Goal: Task Accomplishment & Management: Manage account settings

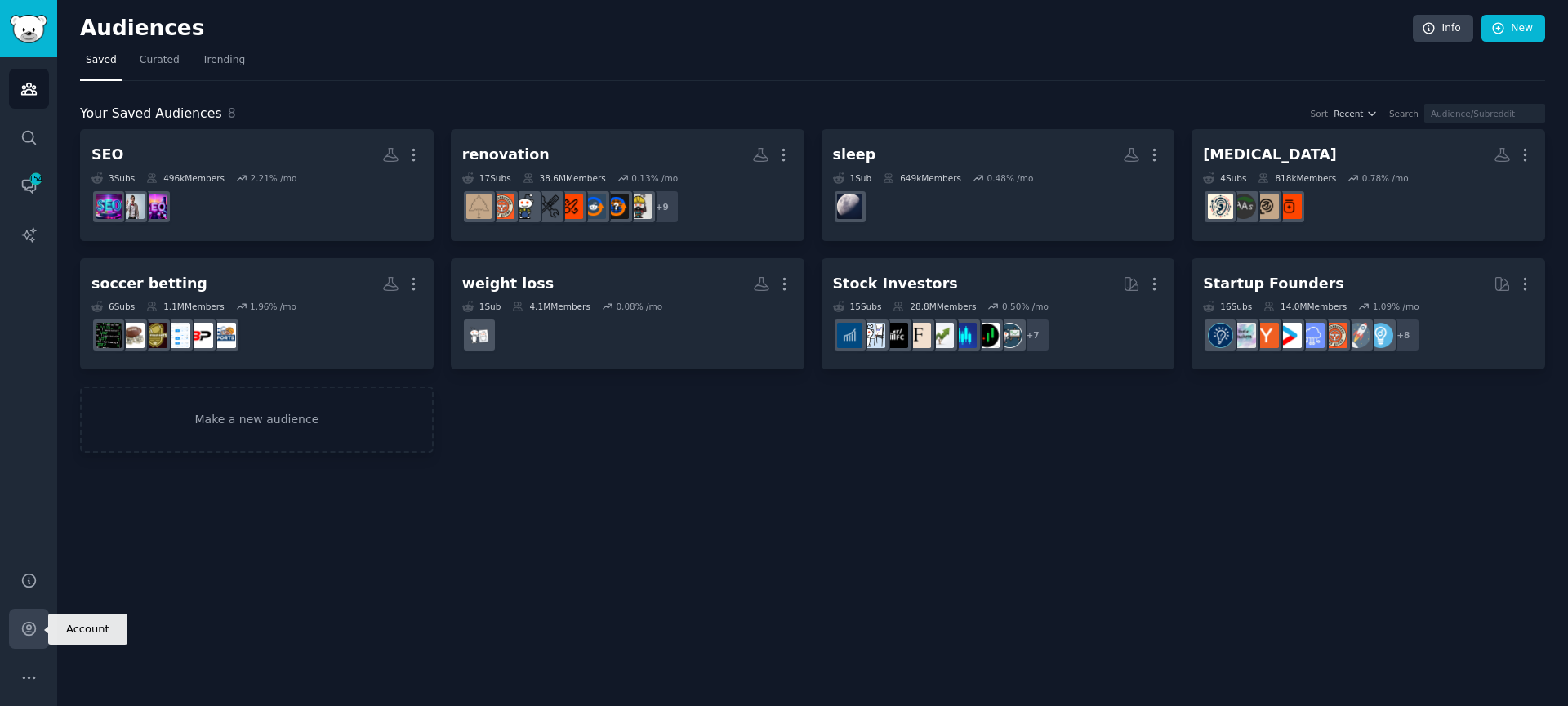
click at [31, 617] on link "Account" at bounding box center [29, 628] width 40 height 40
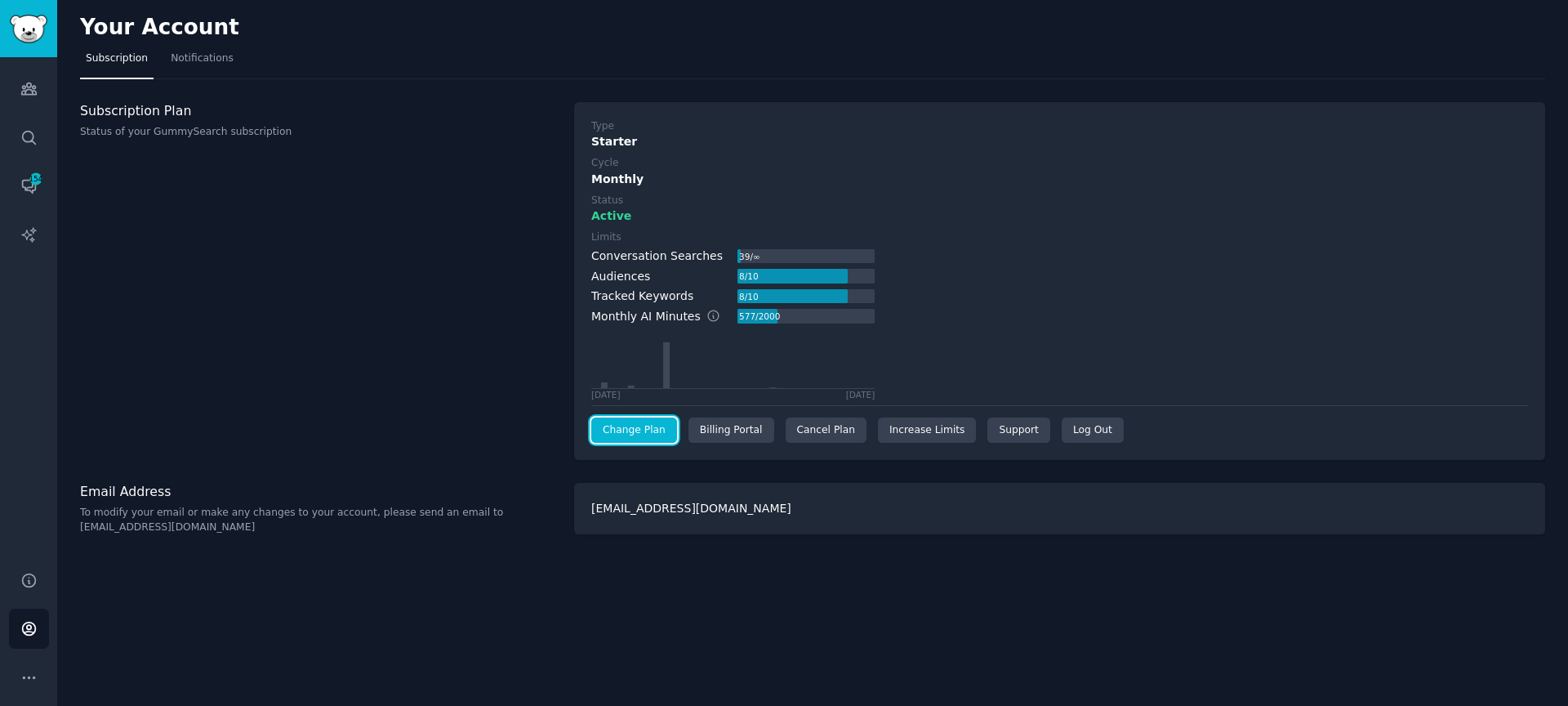
click at [642, 428] on link "Change Plan" at bounding box center [634, 431] width 85 height 27
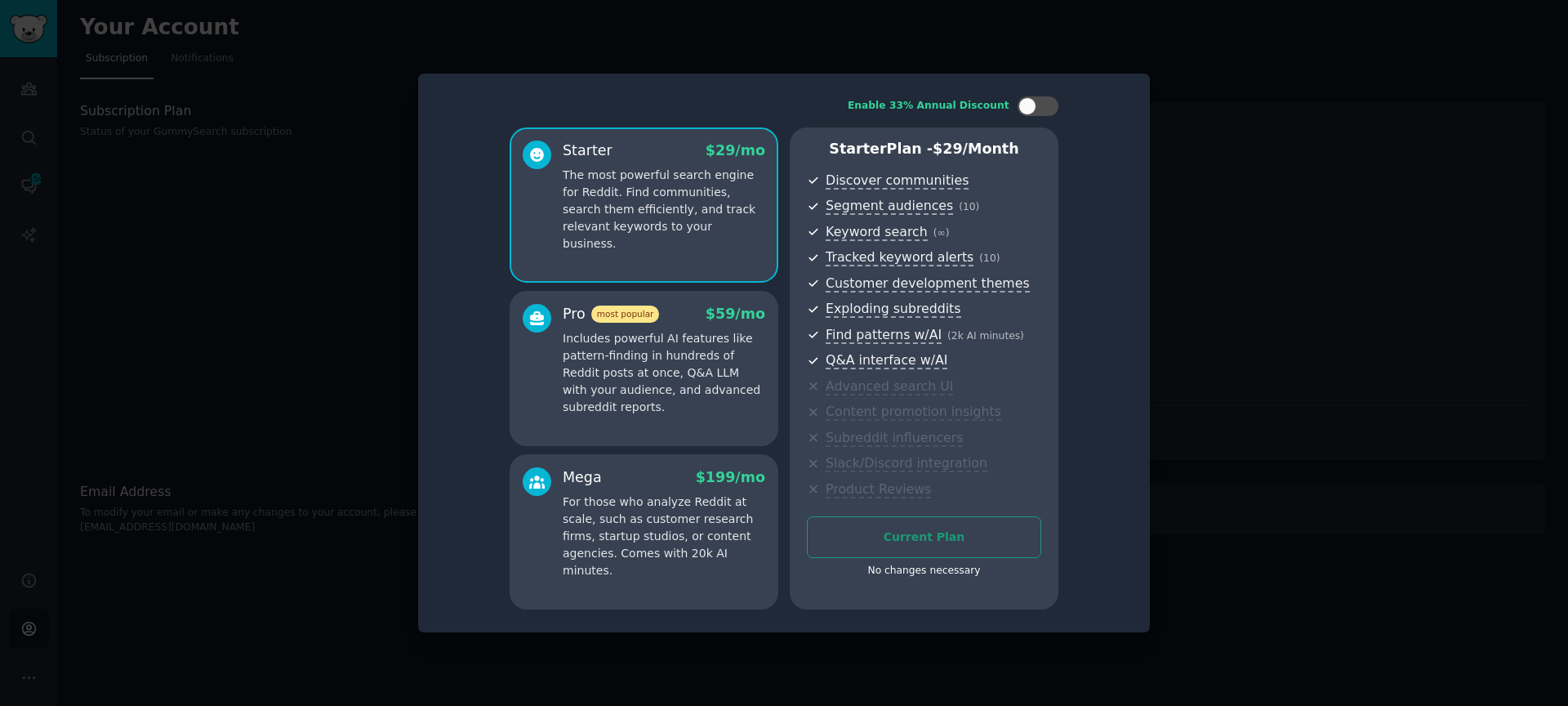
click at [141, 308] on div at bounding box center [784, 353] width 1568 height 706
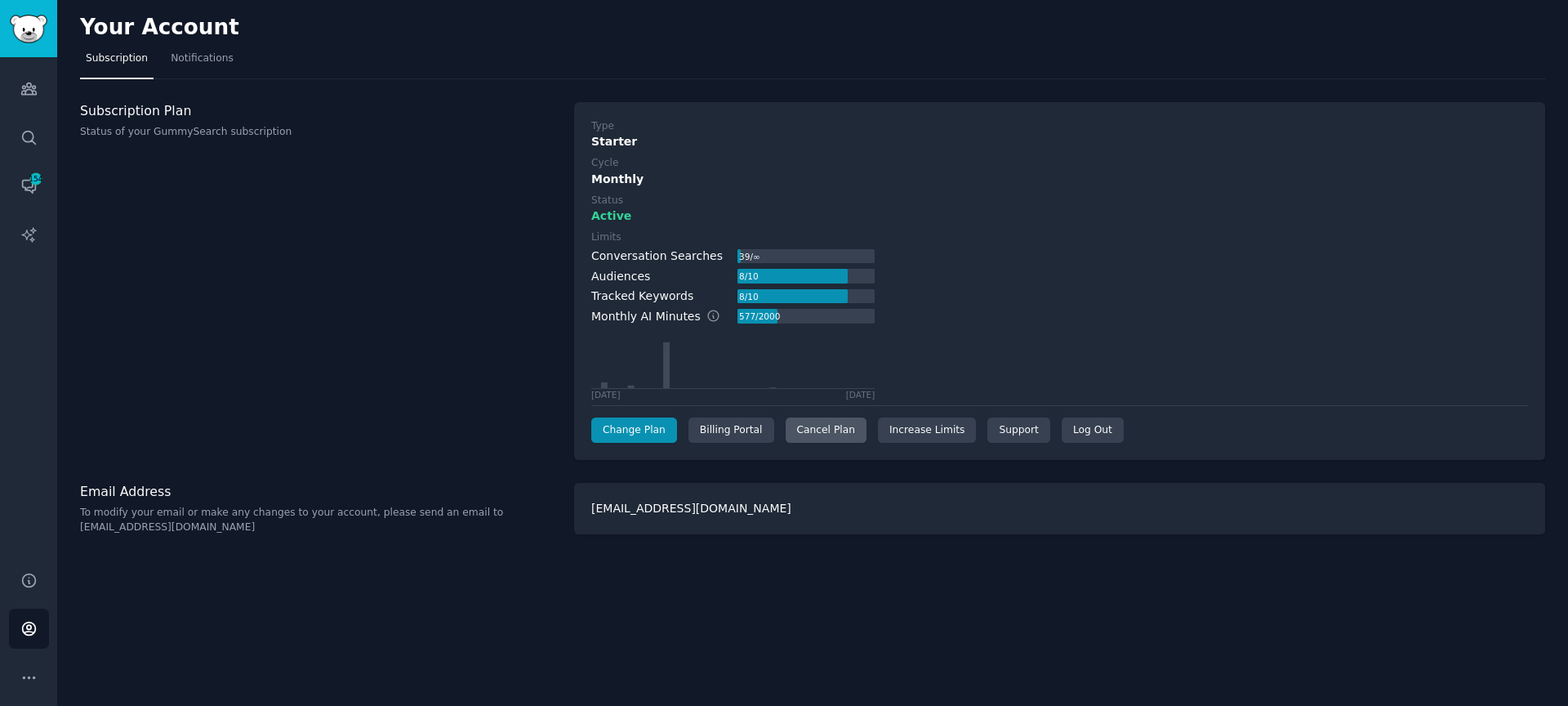
click at [821, 431] on div "Cancel Plan" at bounding box center [826, 431] width 81 height 27
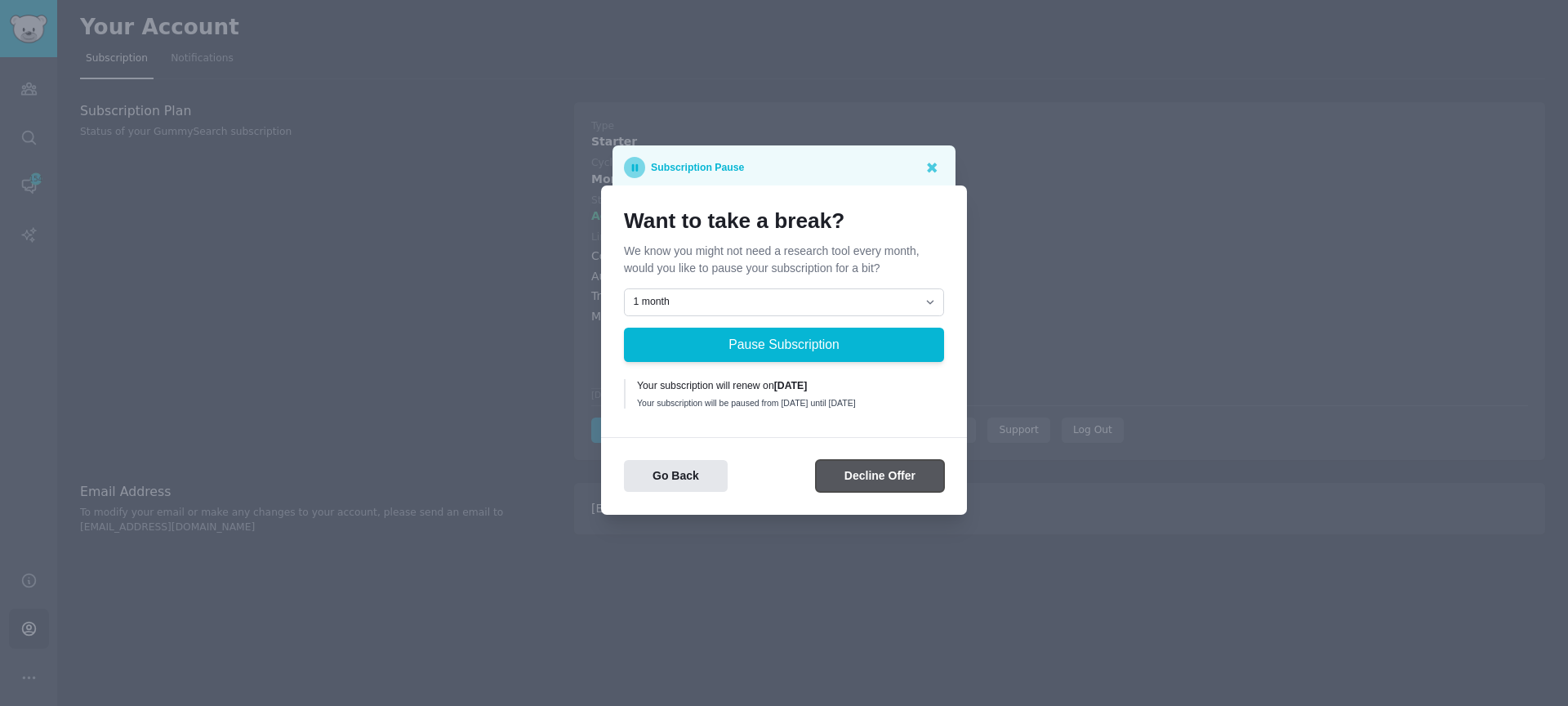
click at [872, 483] on button "Decline Offer" at bounding box center [880, 476] width 128 height 31
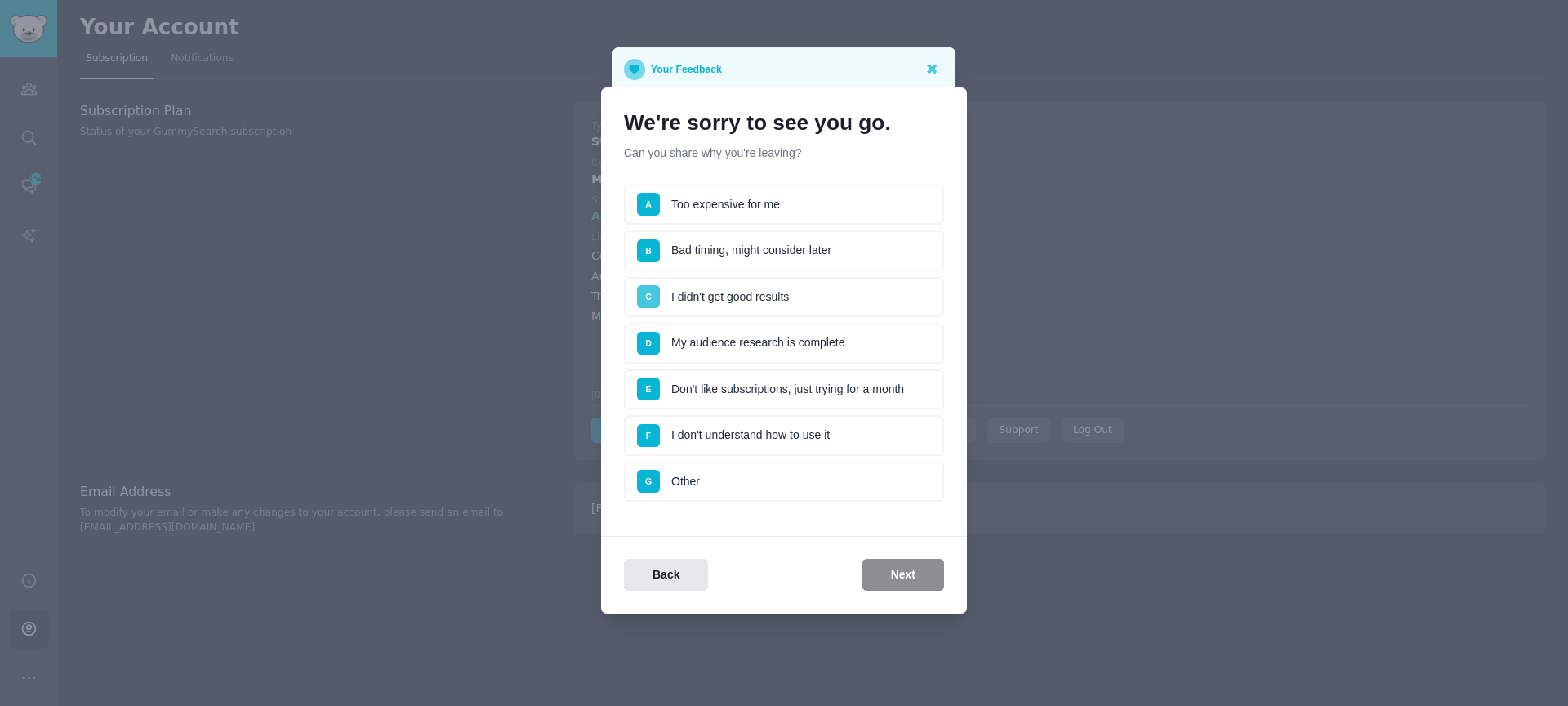
click at [651, 292] on span "C" at bounding box center [649, 297] width 7 height 10
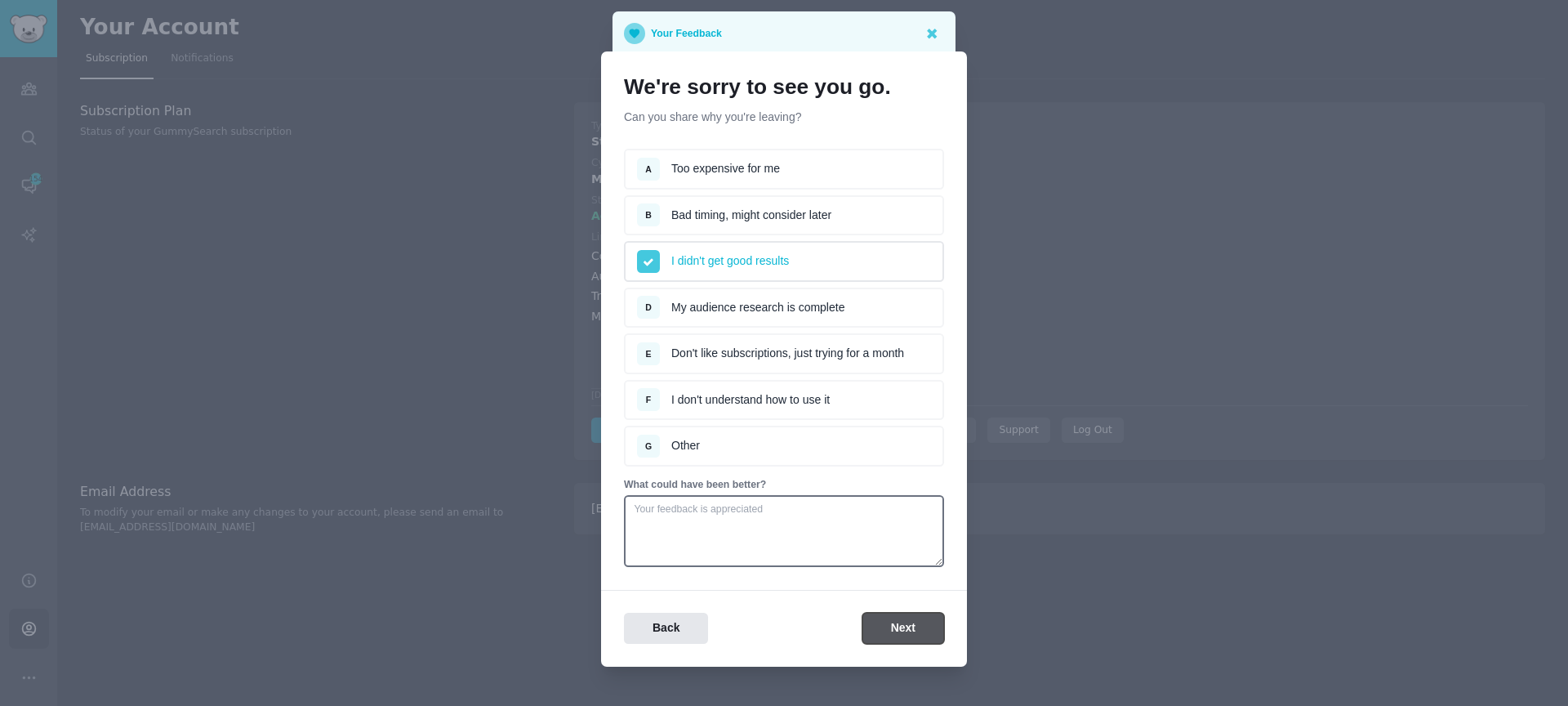
click at [877, 614] on button "Next" at bounding box center [903, 628] width 82 height 31
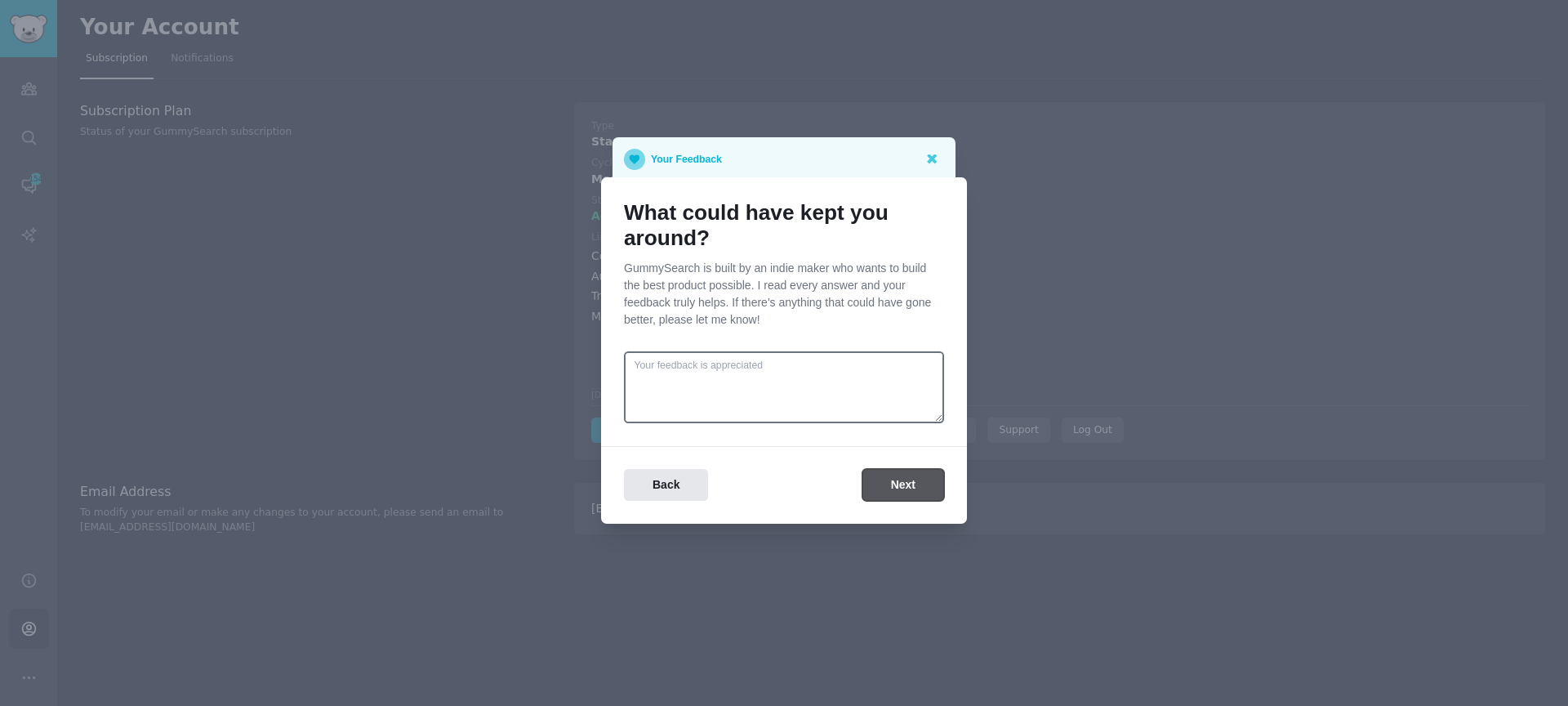
click at [889, 491] on button "Next" at bounding box center [903, 485] width 82 height 31
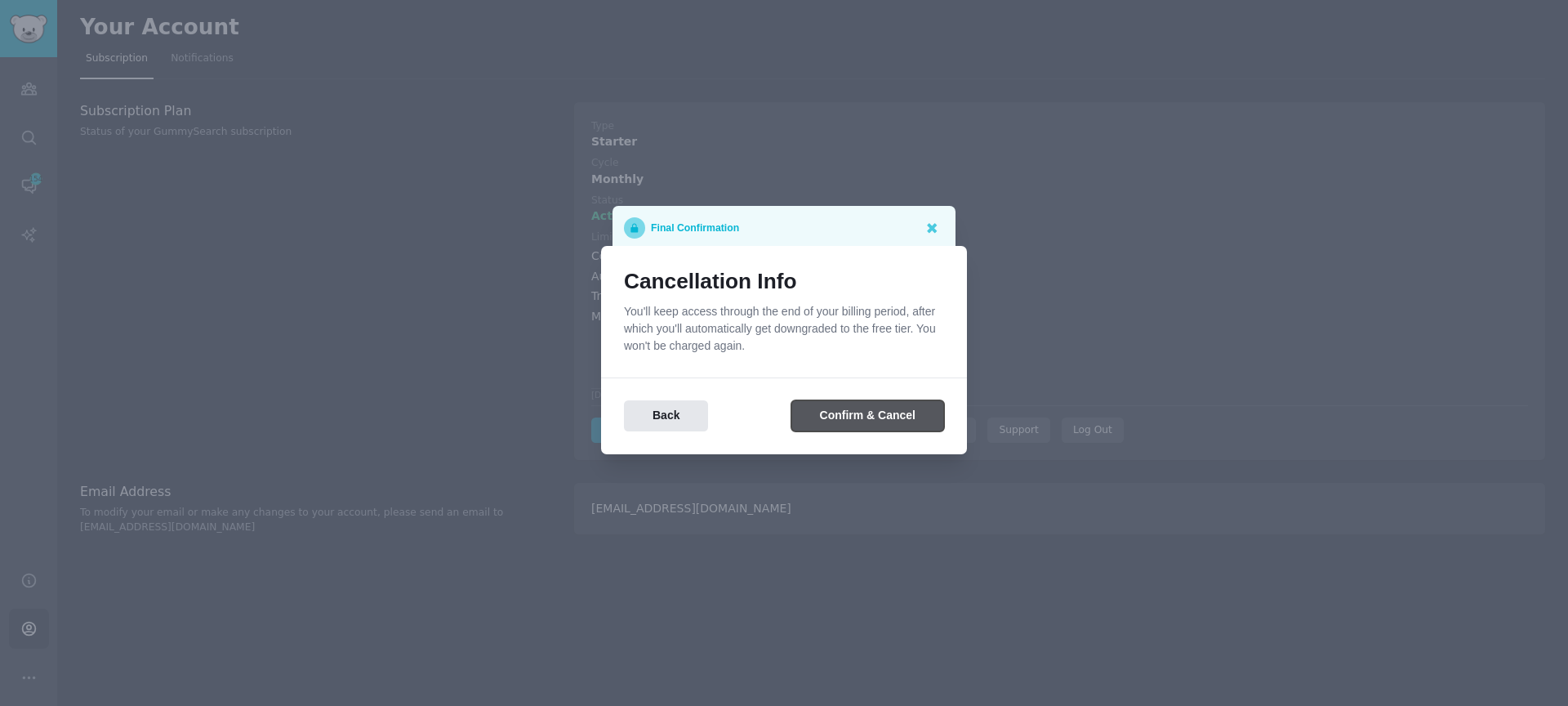
click at [859, 417] on button "Confirm & Cancel" at bounding box center [868, 416] width 152 height 31
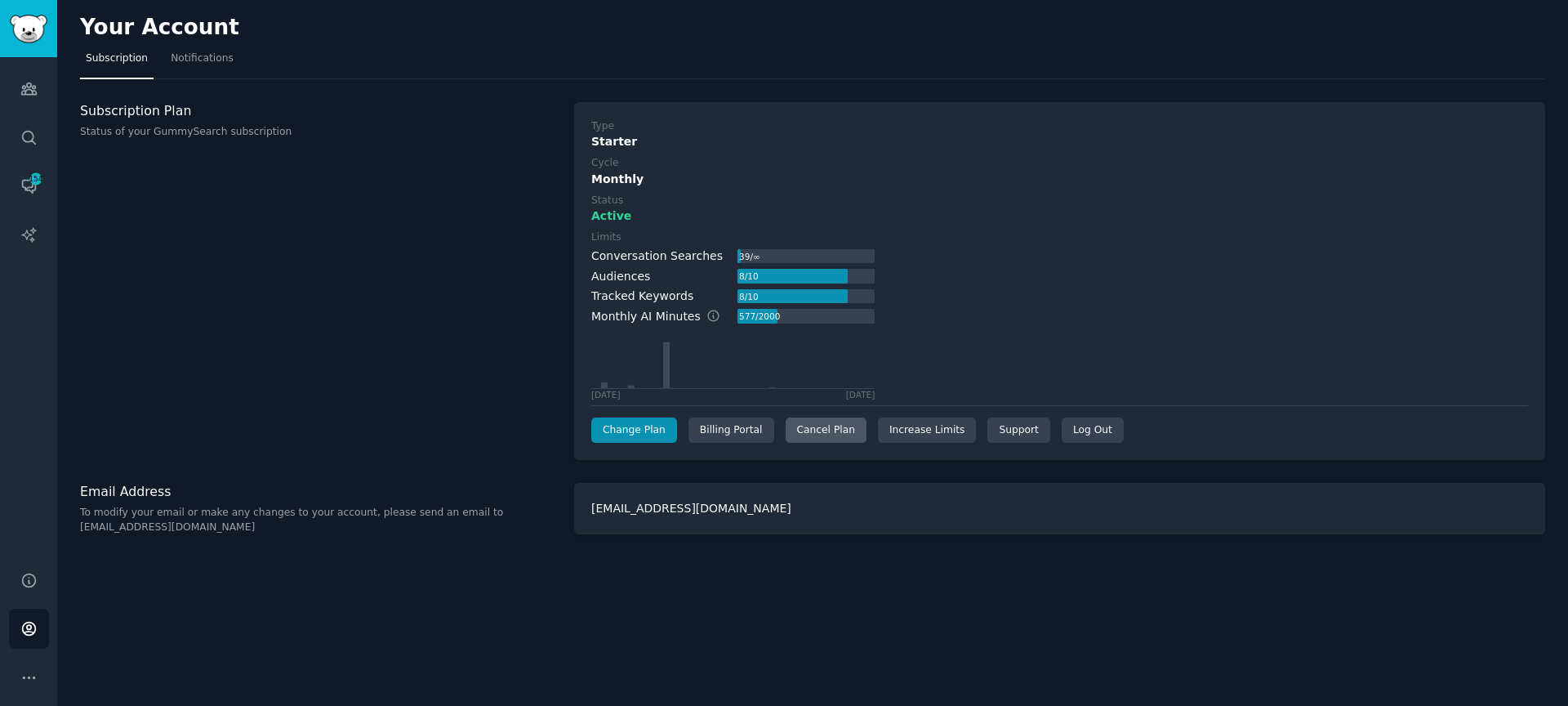
click at [825, 435] on div "Cancel Plan" at bounding box center [826, 431] width 81 height 27
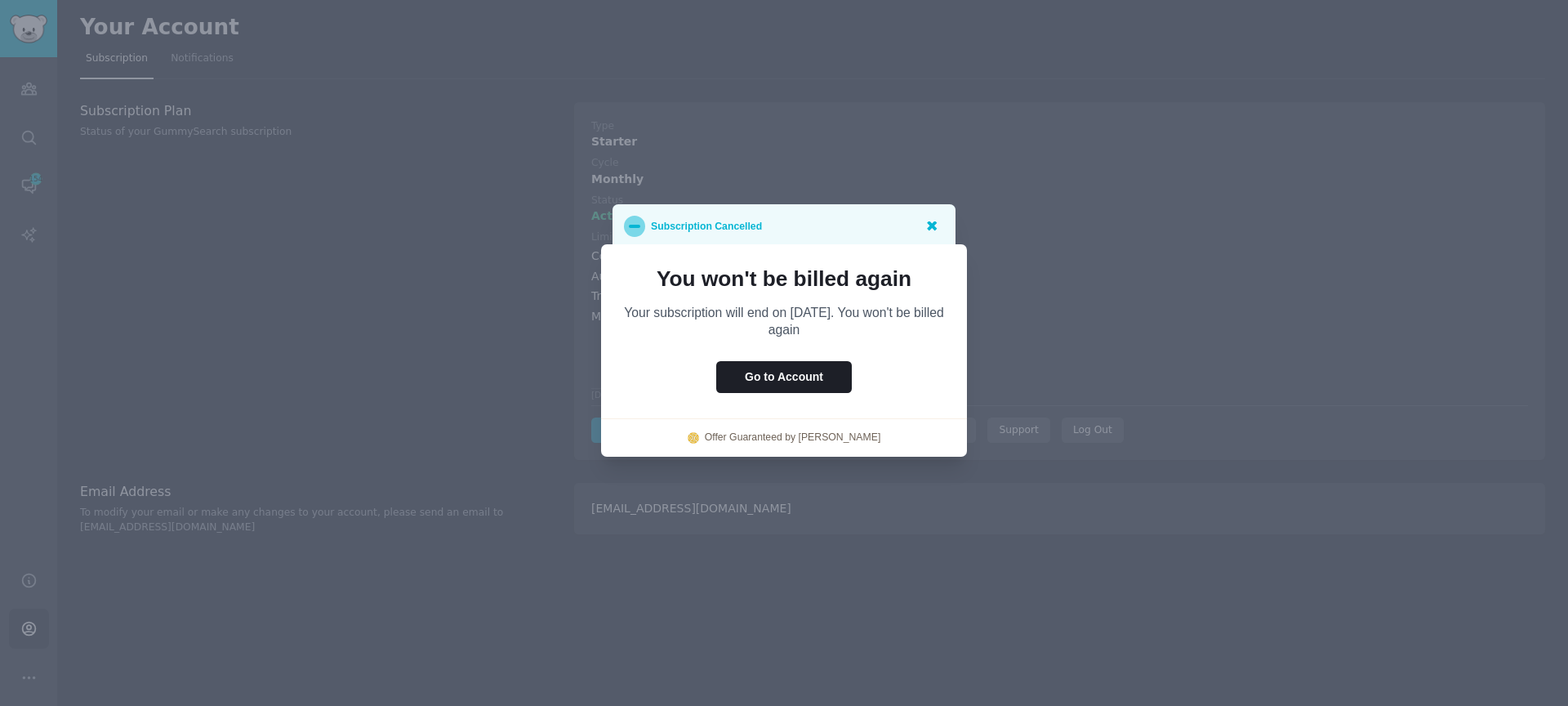
click at [927, 220] on icon at bounding box center [932, 225] width 17 height 17
